Goal: Task Accomplishment & Management: Manage account settings

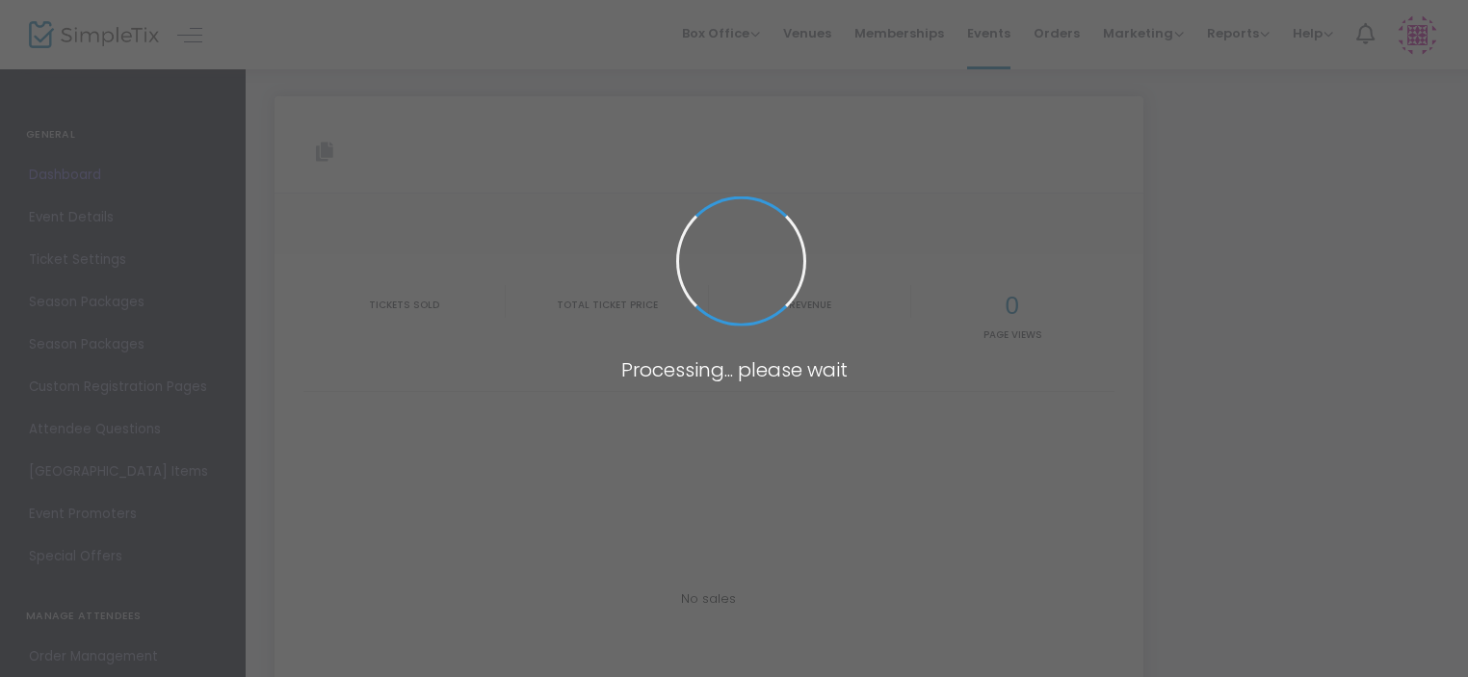
type input "[URL][DOMAIN_NAME][PERSON_NAME]"
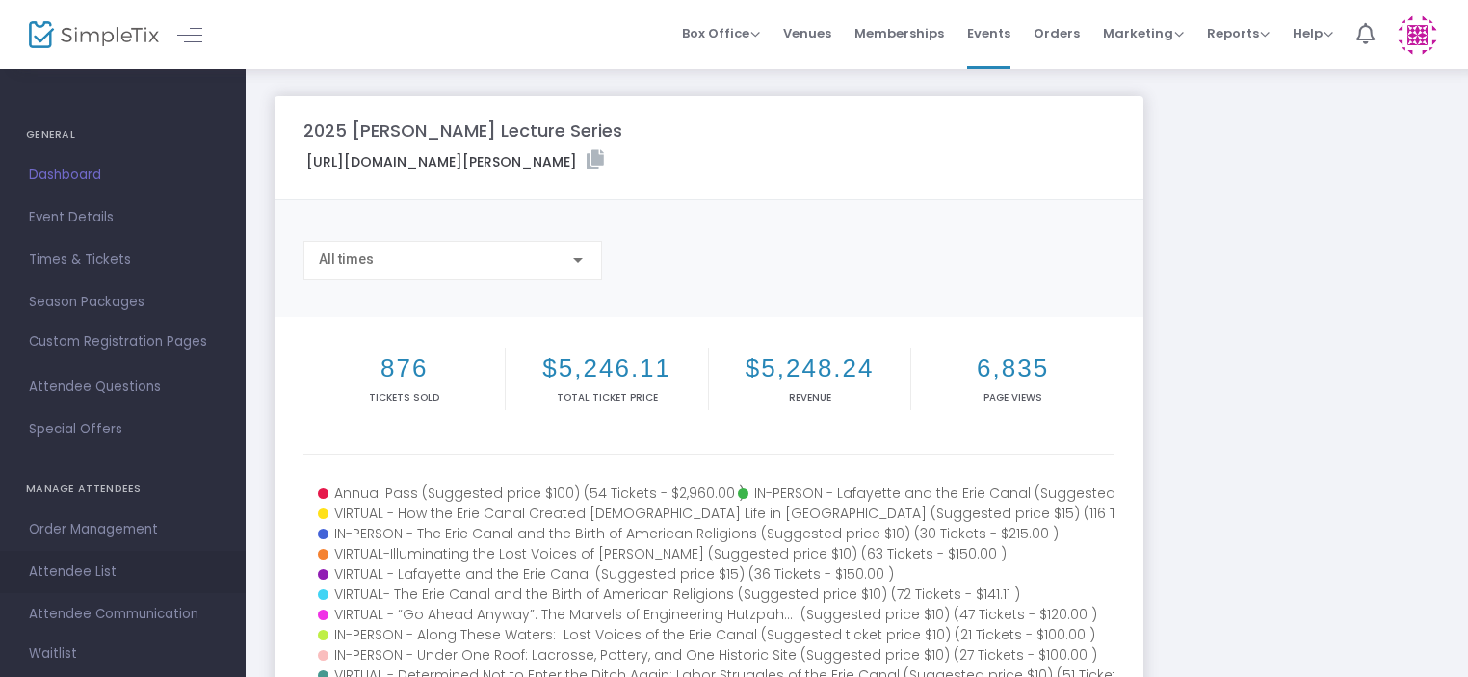
drag, startPoint x: 0, startPoint y: 0, endPoint x: 99, endPoint y: 572, distance: 580.5
click at [99, 572] on span "Attendee List" at bounding box center [123, 571] width 188 height 25
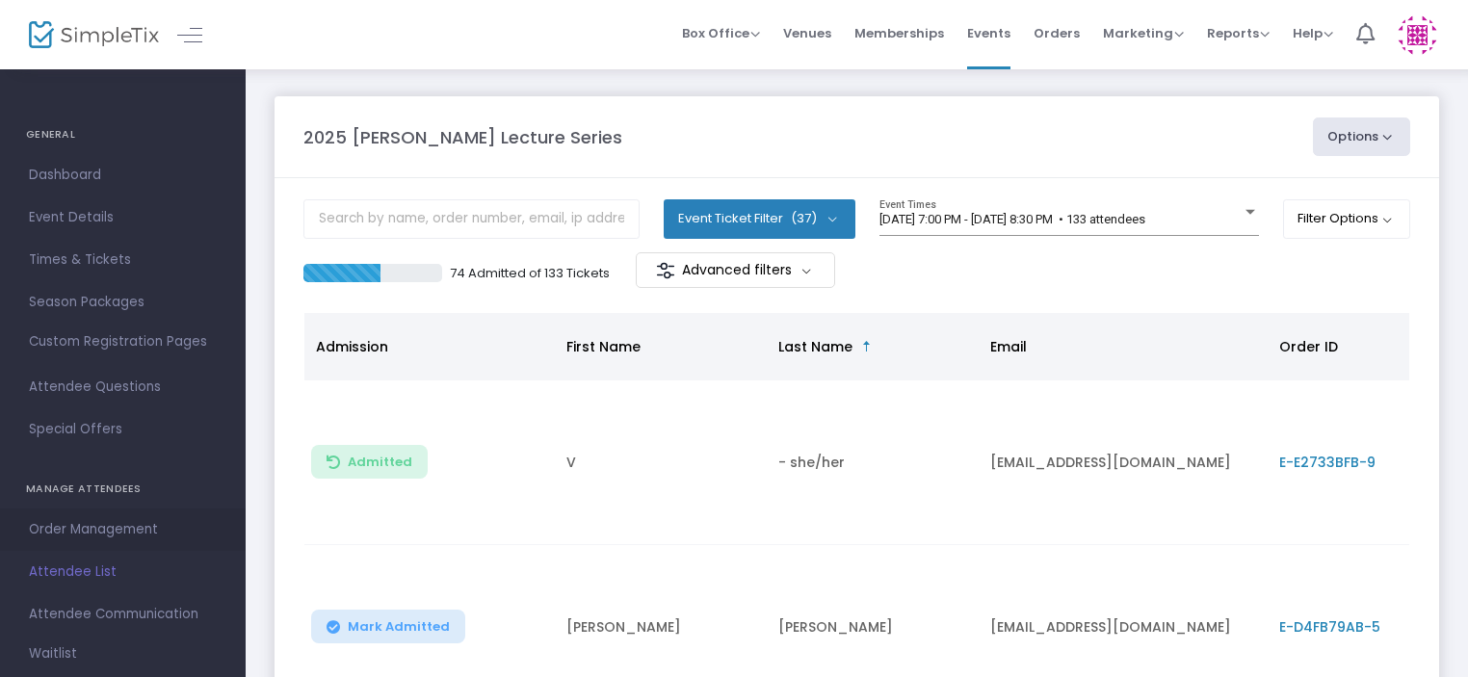
click at [99, 536] on span "Order Management" at bounding box center [123, 529] width 188 height 25
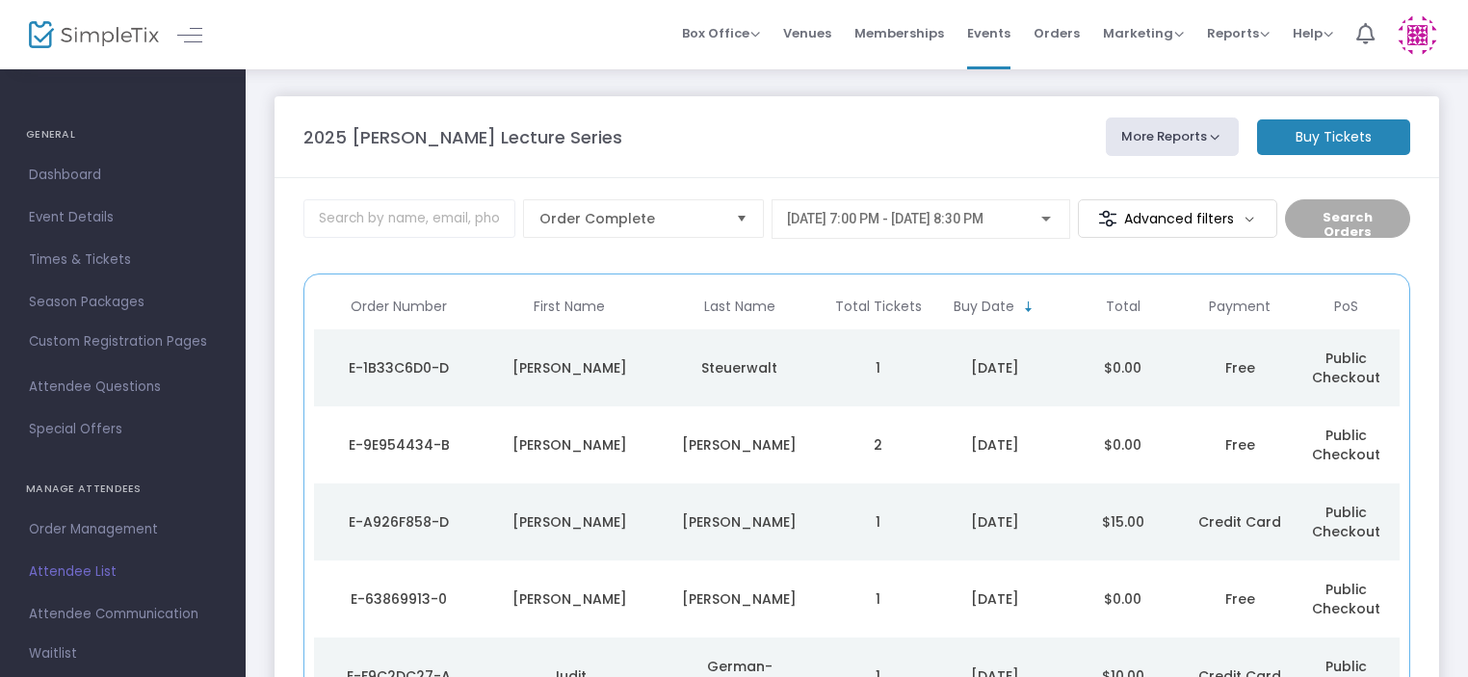
click at [1017, 198] on div "[DATE] 7:00 PM - [DATE] 8:30 PM" at bounding box center [921, 214] width 268 height 36
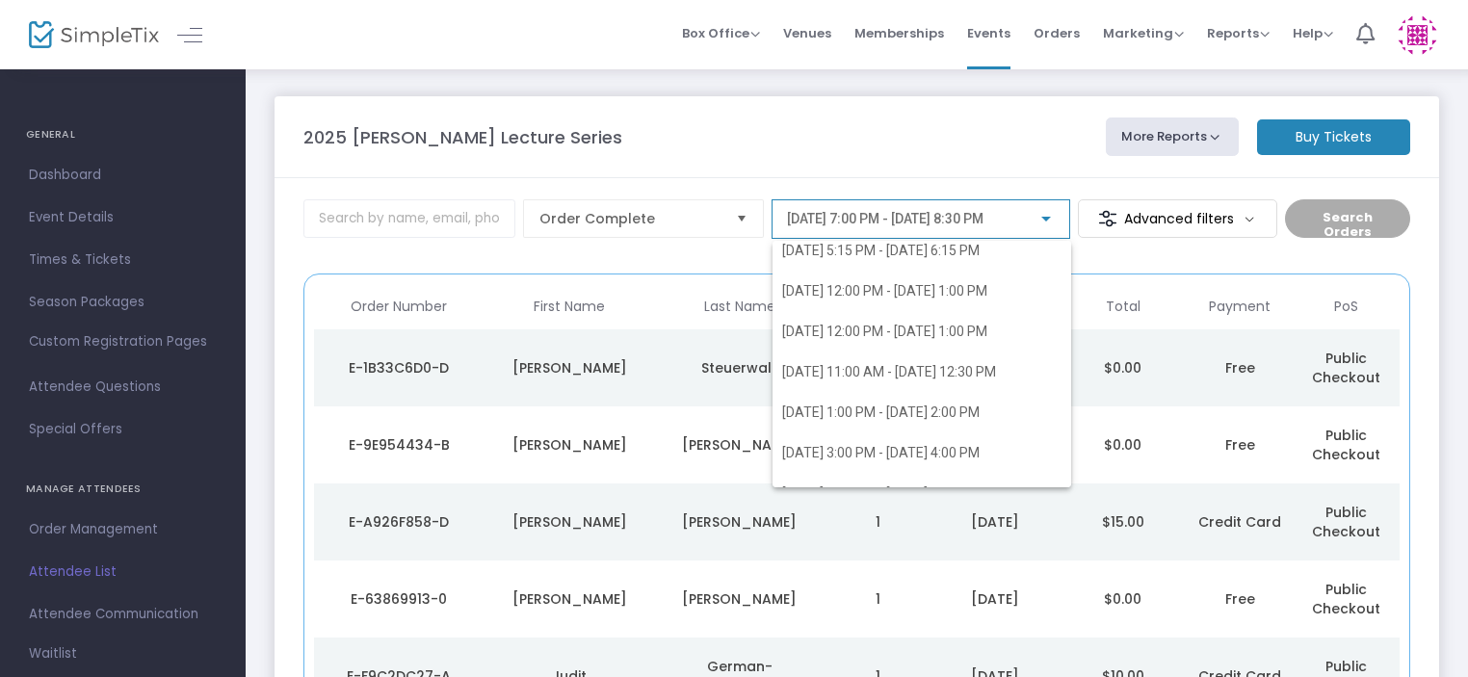
scroll to position [420, 0]
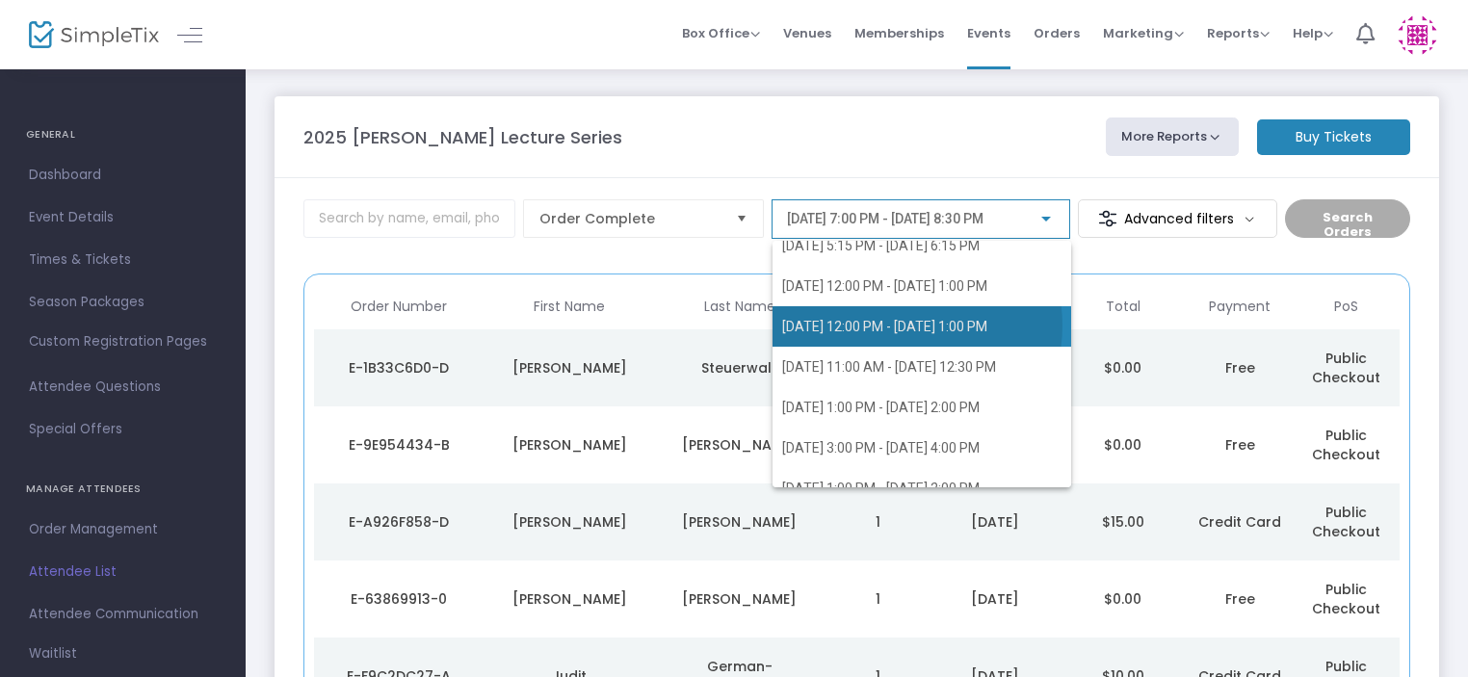
click at [903, 325] on span "[DATE] 12:00 PM - [DATE] 1:00 PM" at bounding box center [884, 326] width 205 height 15
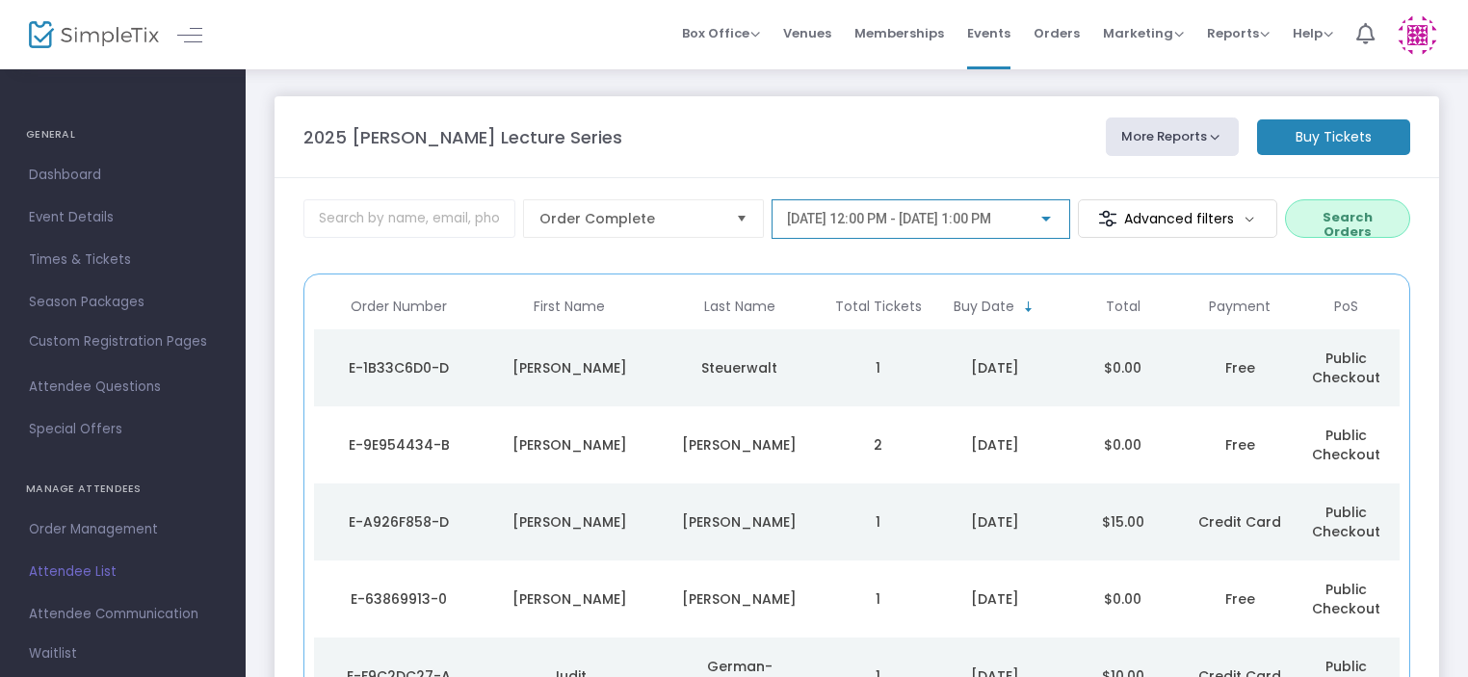
click at [1346, 233] on button "Search Orders" at bounding box center [1347, 218] width 125 height 39
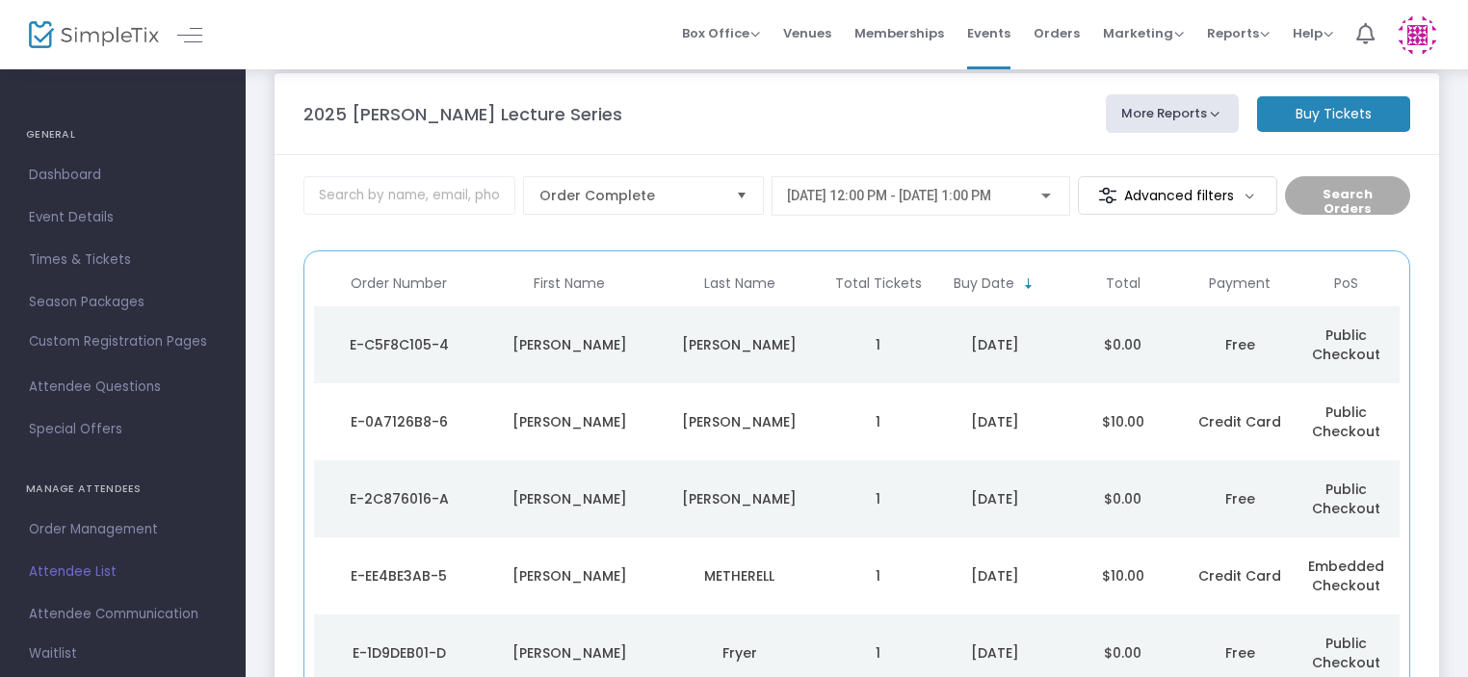
scroll to position [25, 0]
click at [828, 433] on td "1" at bounding box center [877, 419] width 106 height 77
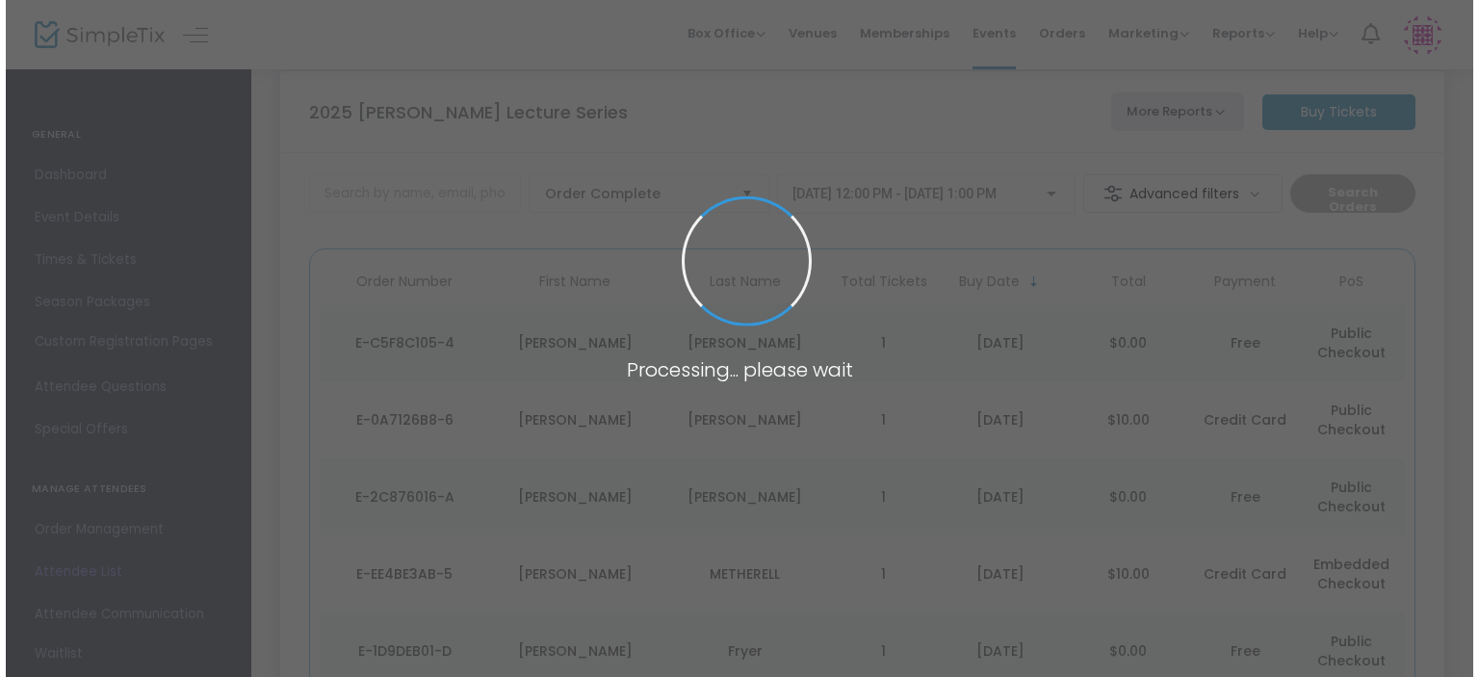
scroll to position [0, 0]
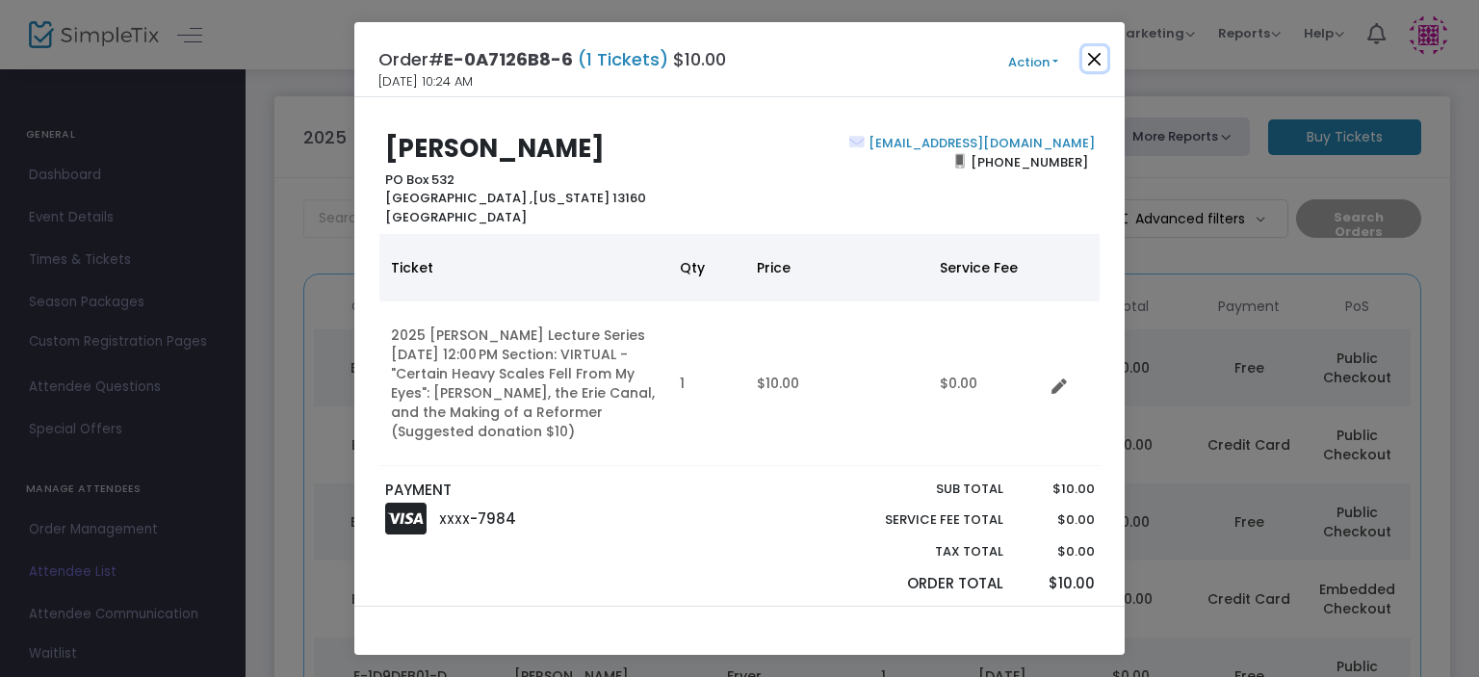
click at [1101, 63] on button "Close" at bounding box center [1094, 58] width 25 height 25
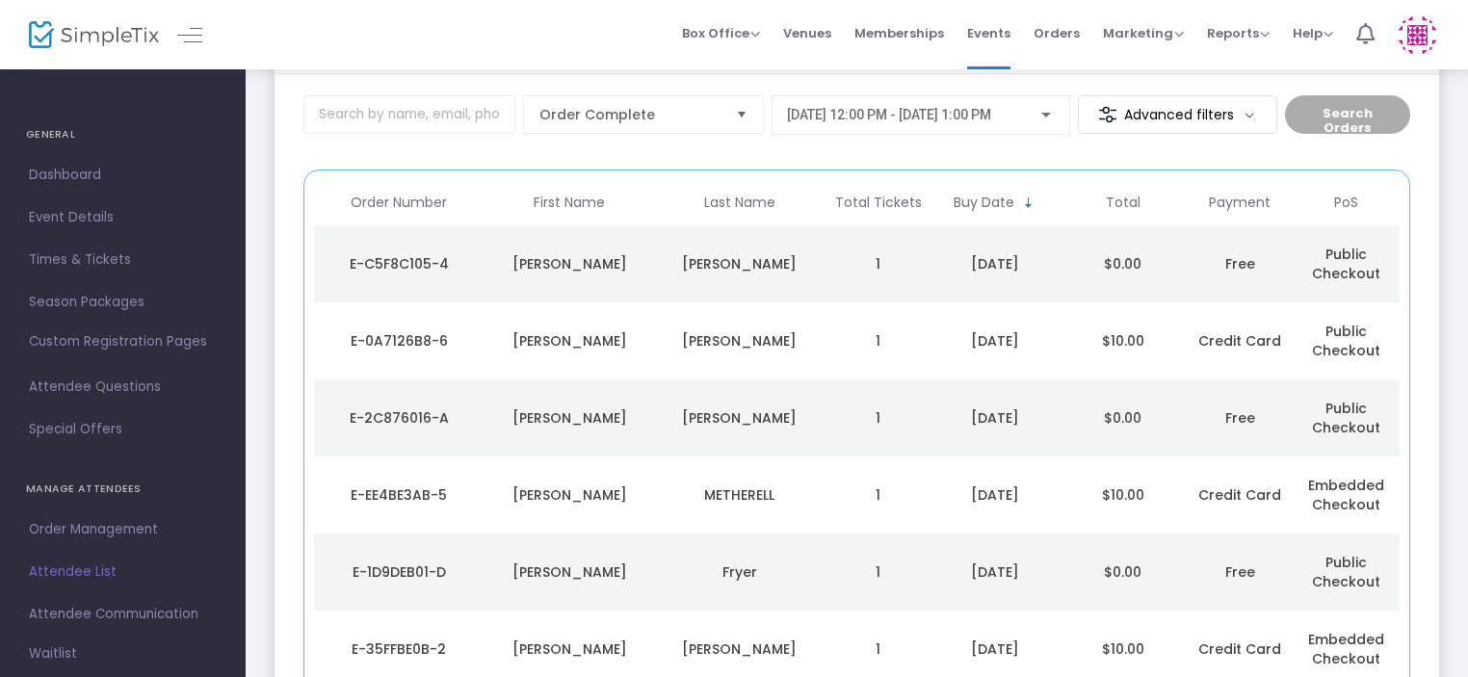
scroll to position [103, 0]
click at [656, 257] on td "[PERSON_NAME]" at bounding box center [740, 264] width 170 height 77
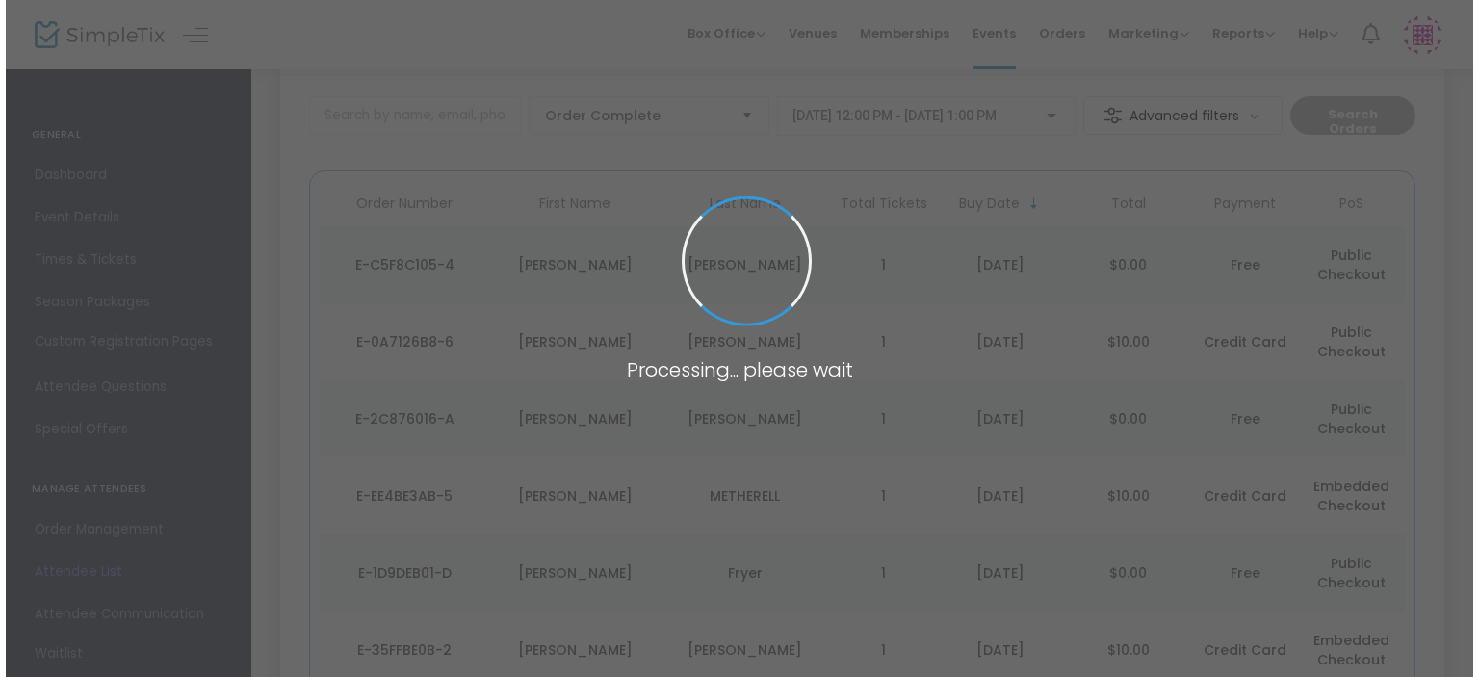
scroll to position [0, 0]
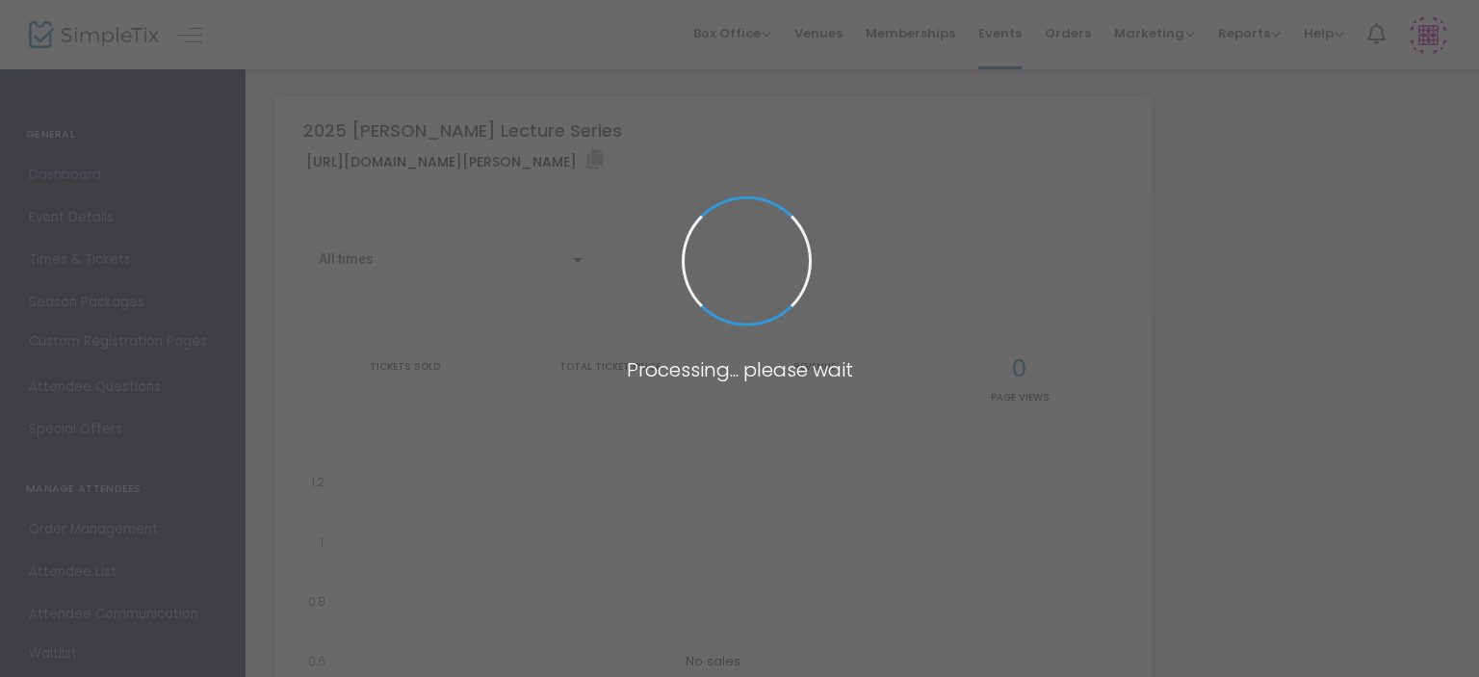
type input "[URL][DOMAIN_NAME][PERSON_NAME]"
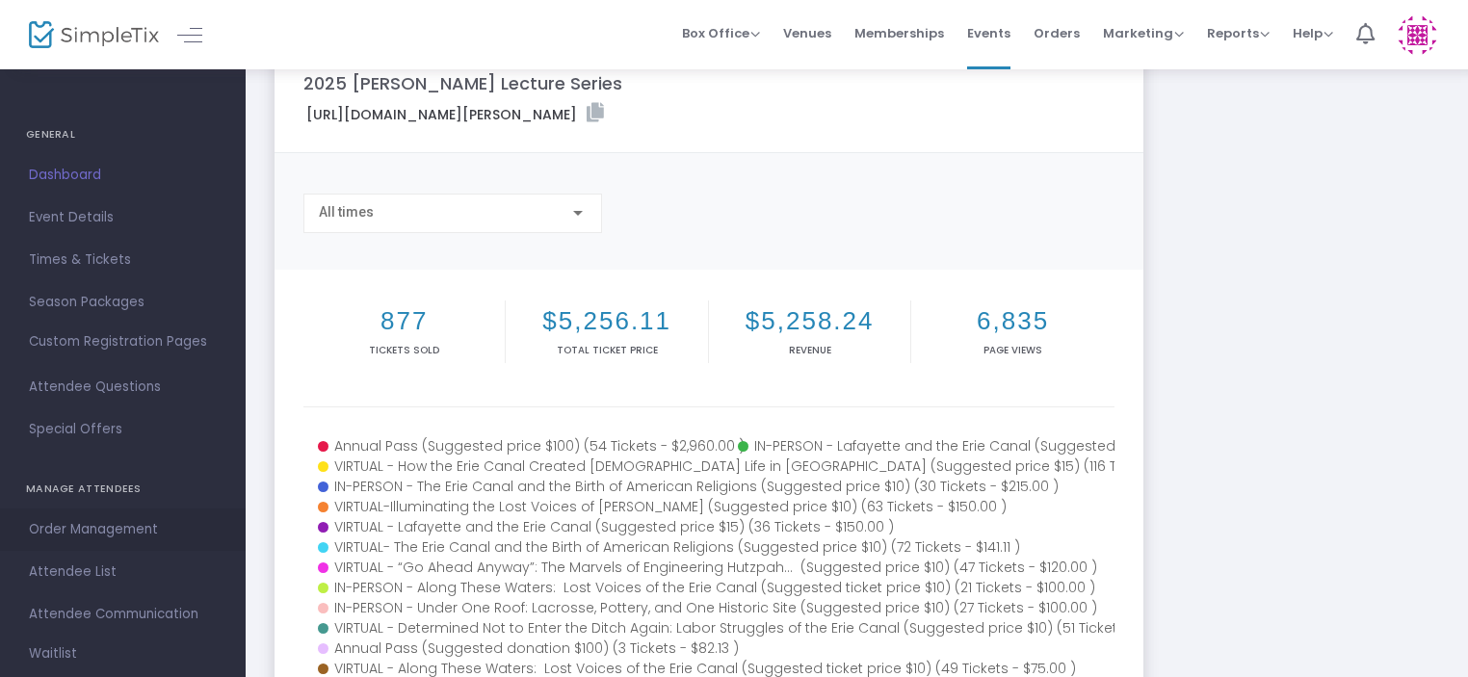
click at [94, 533] on span "Order Management" at bounding box center [123, 529] width 188 height 25
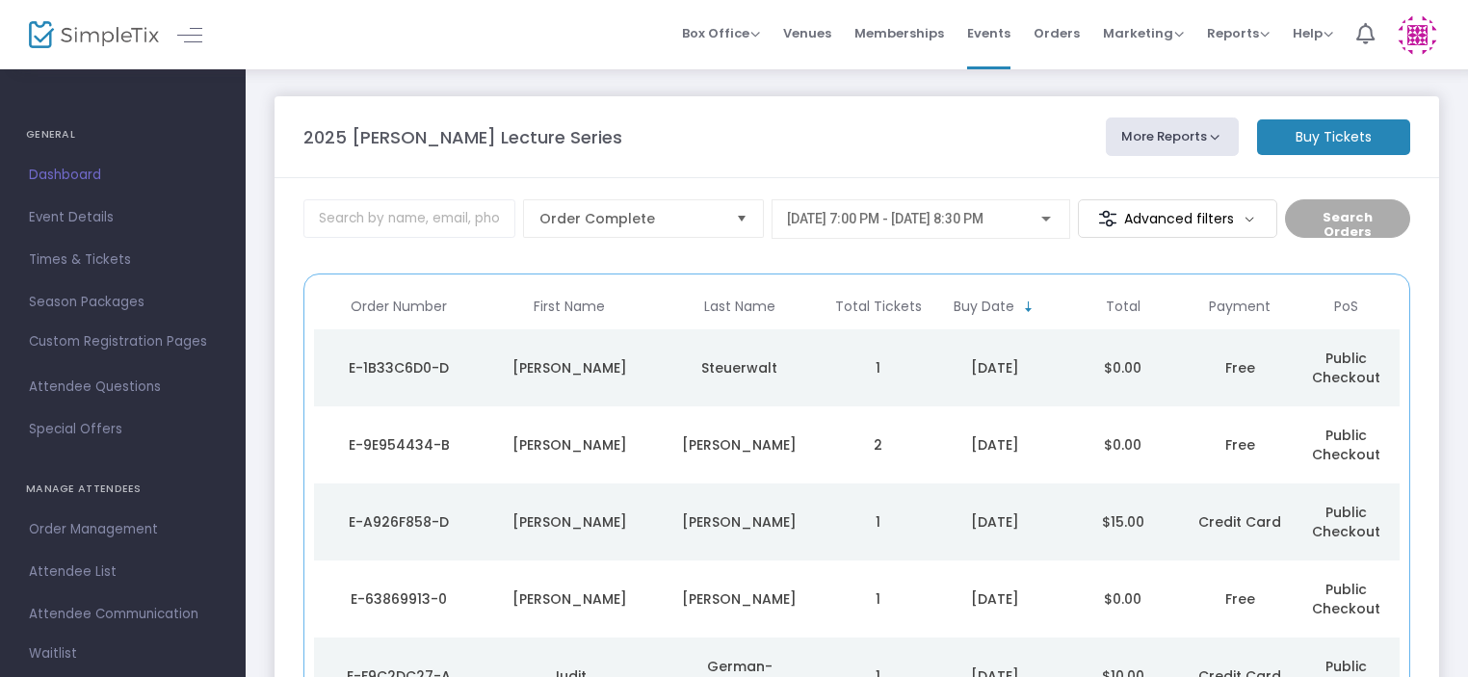
click at [966, 217] on span "[DATE] 7:00 PM - [DATE] 8:30 PM" at bounding box center [885, 218] width 196 height 15
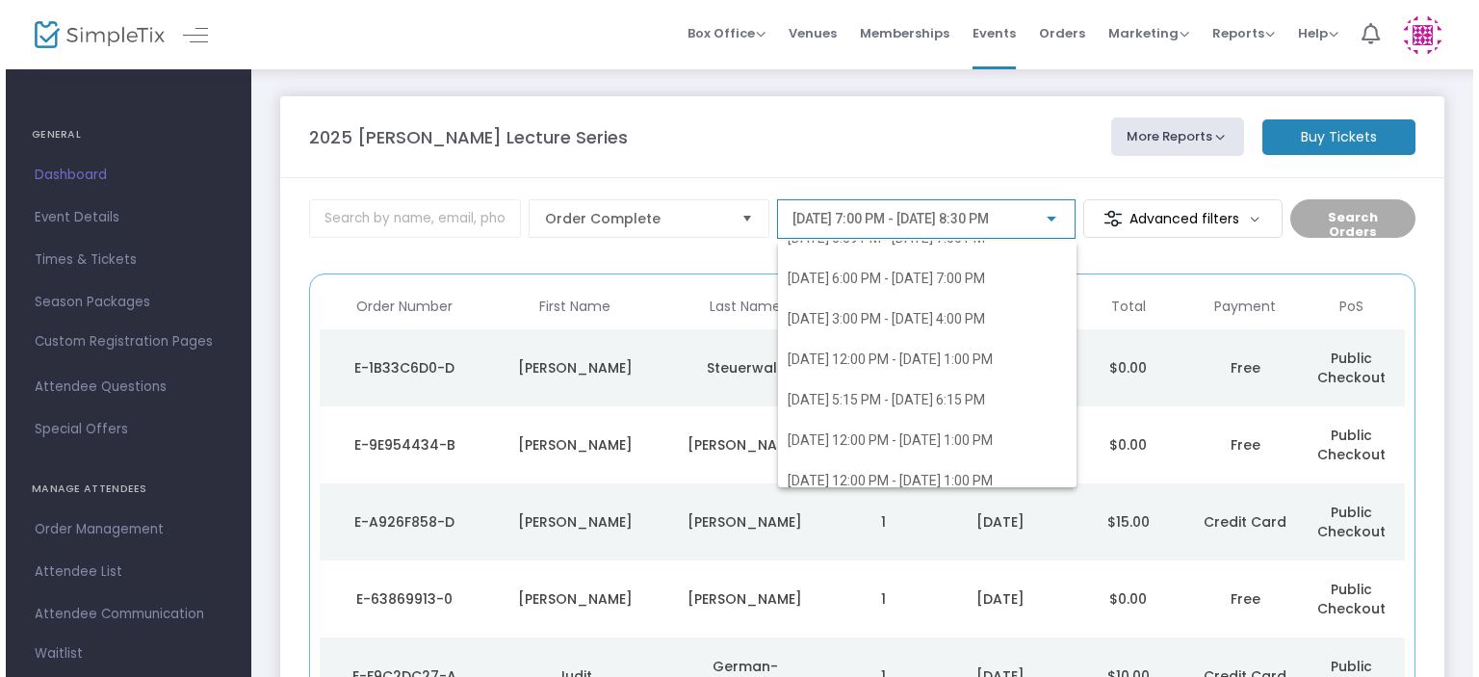
scroll to position [316, 0]
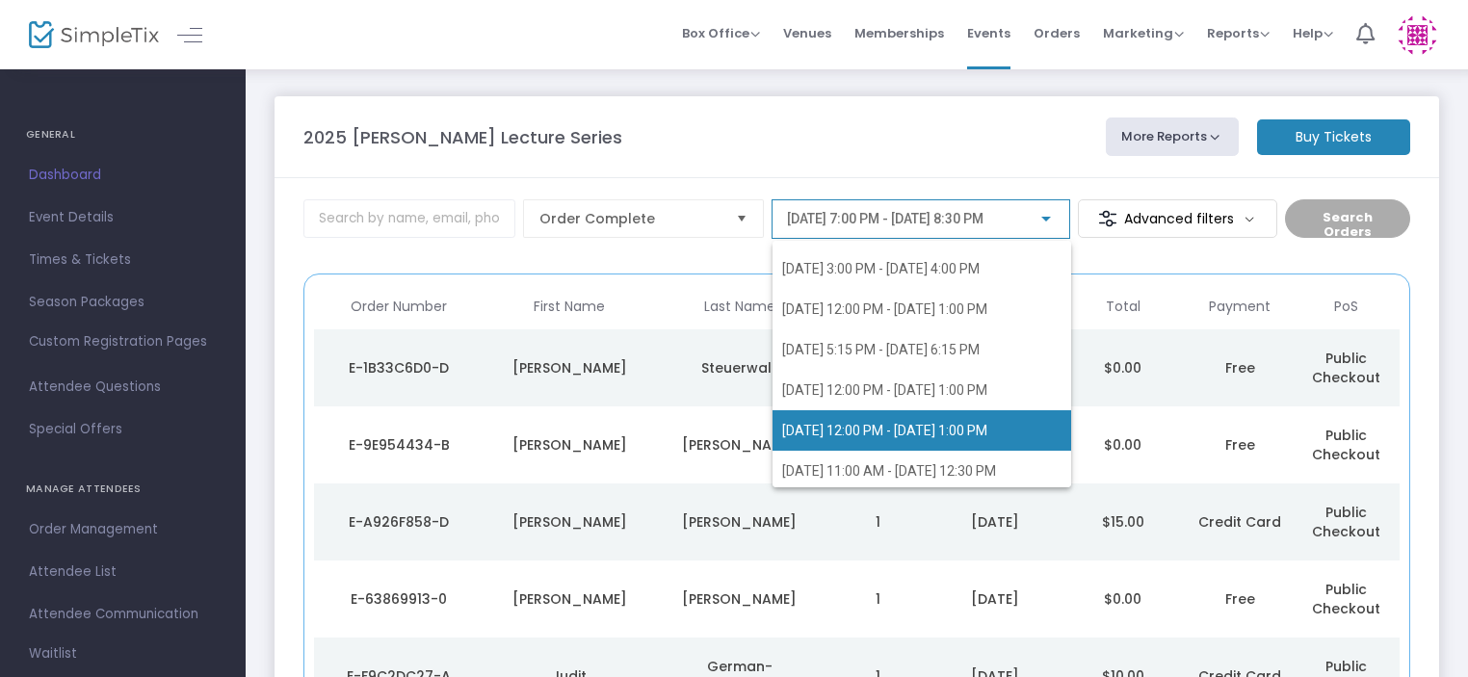
click at [837, 434] on span "[DATE] 12:00 PM - [DATE] 1:00 PM" at bounding box center [884, 430] width 205 height 15
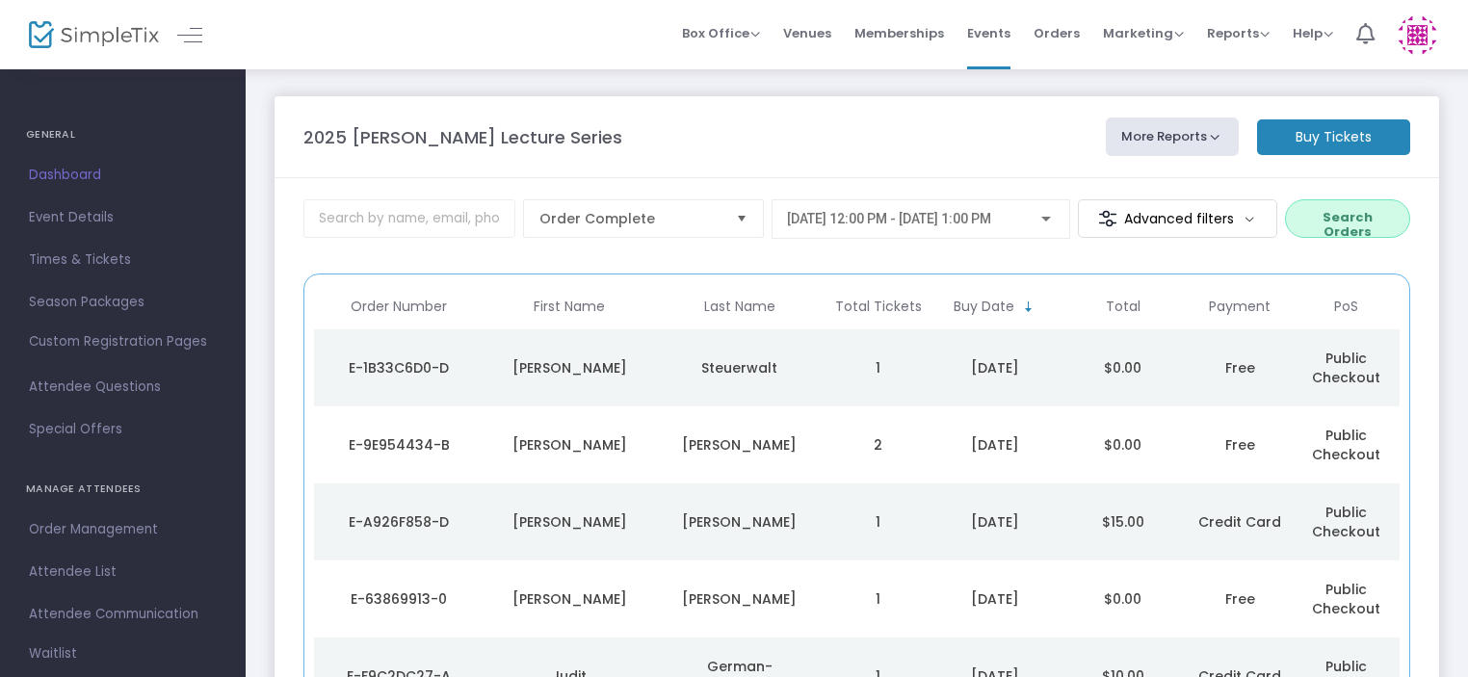
click at [1340, 224] on button "Search Orders" at bounding box center [1347, 218] width 125 height 39
click at [660, 366] on div "Girard" at bounding box center [740, 367] width 161 height 19
